Goal: Information Seeking & Learning: Learn about a topic

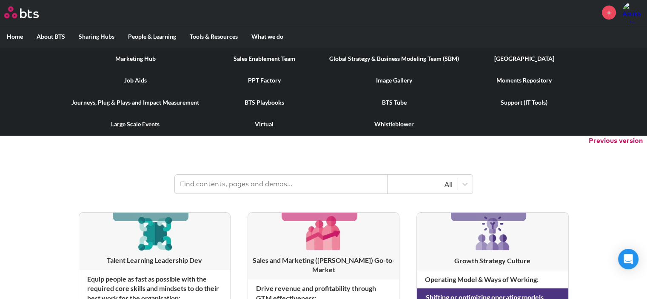
click at [147, 57] on link "Marketing Hub" at bounding box center [135, 59] width 141 height 22
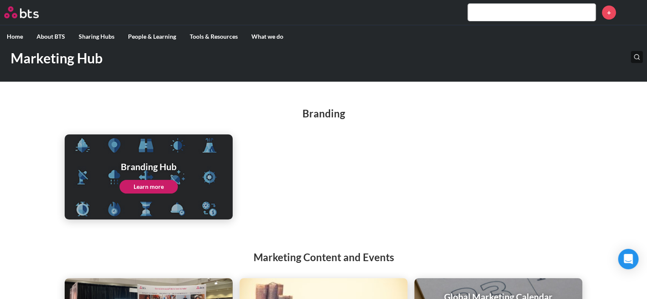
scroll to position [123, 0]
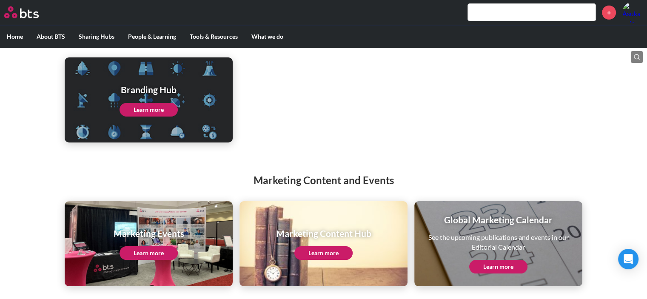
click at [170, 107] on link "Learn more" at bounding box center [149, 110] width 58 height 14
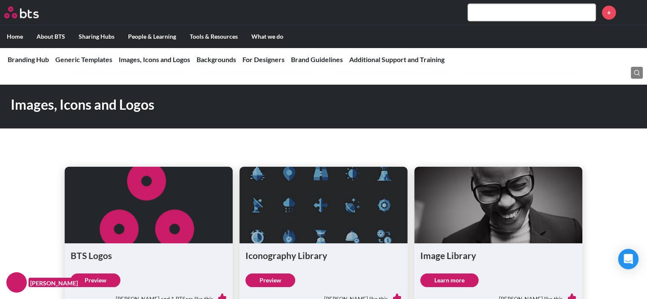
scroll to position [638, 0]
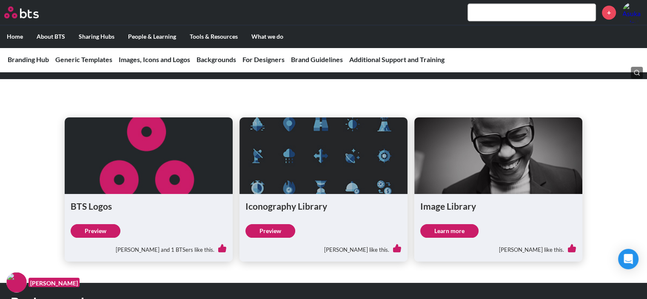
click at [93, 228] on link "Preview" at bounding box center [96, 231] width 50 height 14
